Goal: Check status: Check status

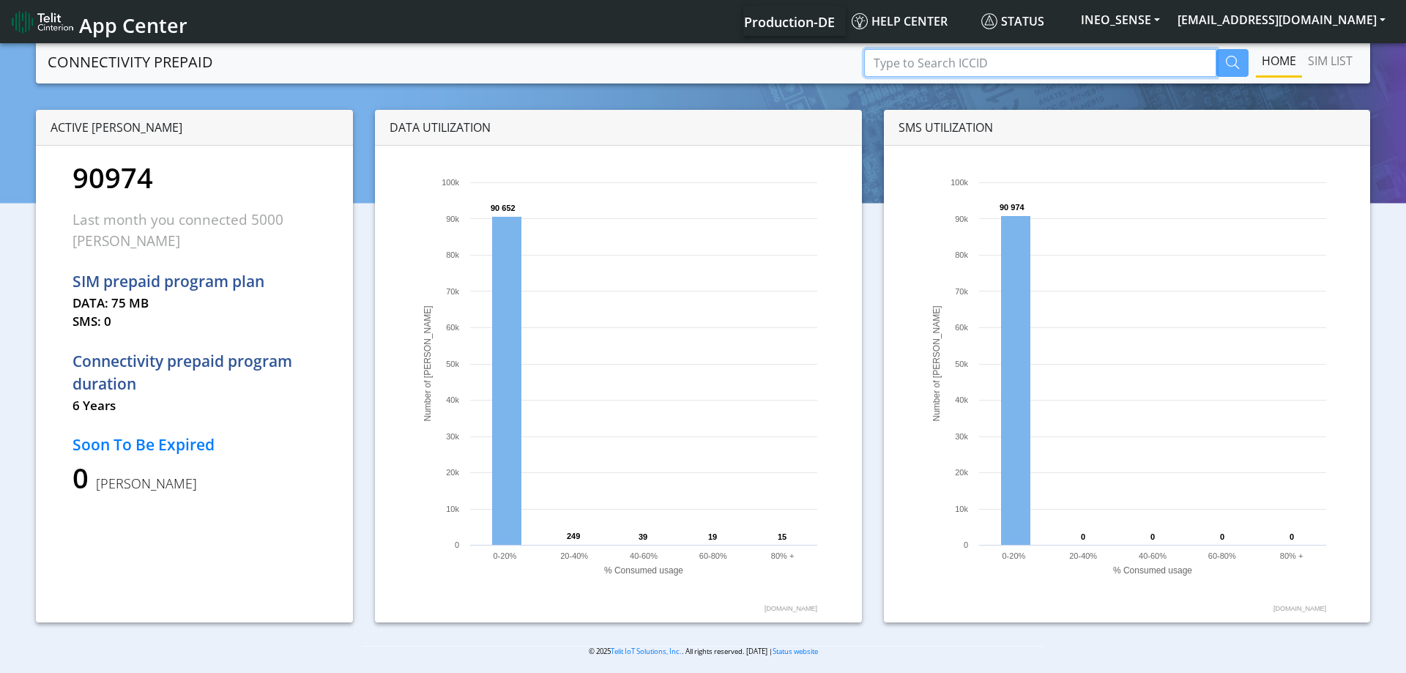
click at [982, 55] on input "Type to Search ICCID" at bounding box center [1040, 63] width 352 height 28
paste input "89358151000028839051"
type input "89358151000028839051"
click at [1234, 58] on icon "button" at bounding box center [1232, 62] width 13 height 13
